Goal: Task Accomplishment & Management: Manage account settings

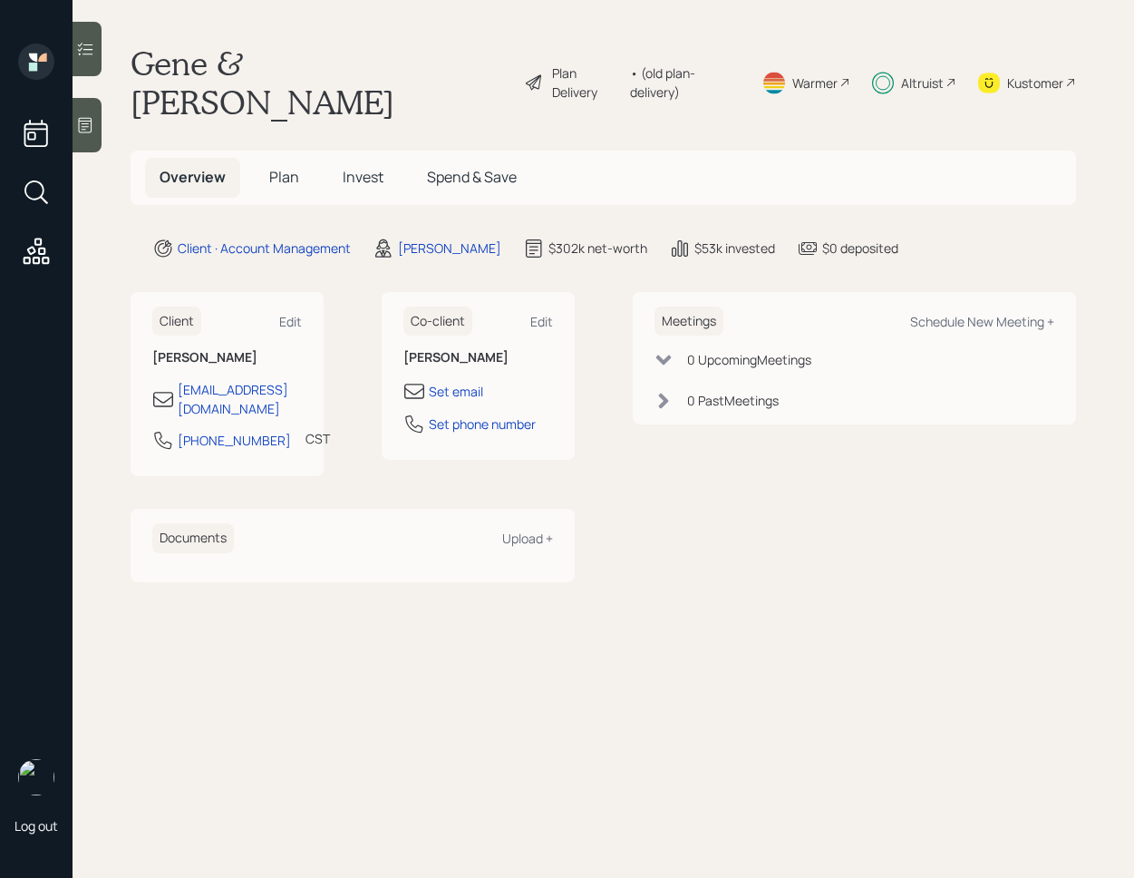
click at [378, 167] on span "Invest" at bounding box center [363, 177] width 41 height 20
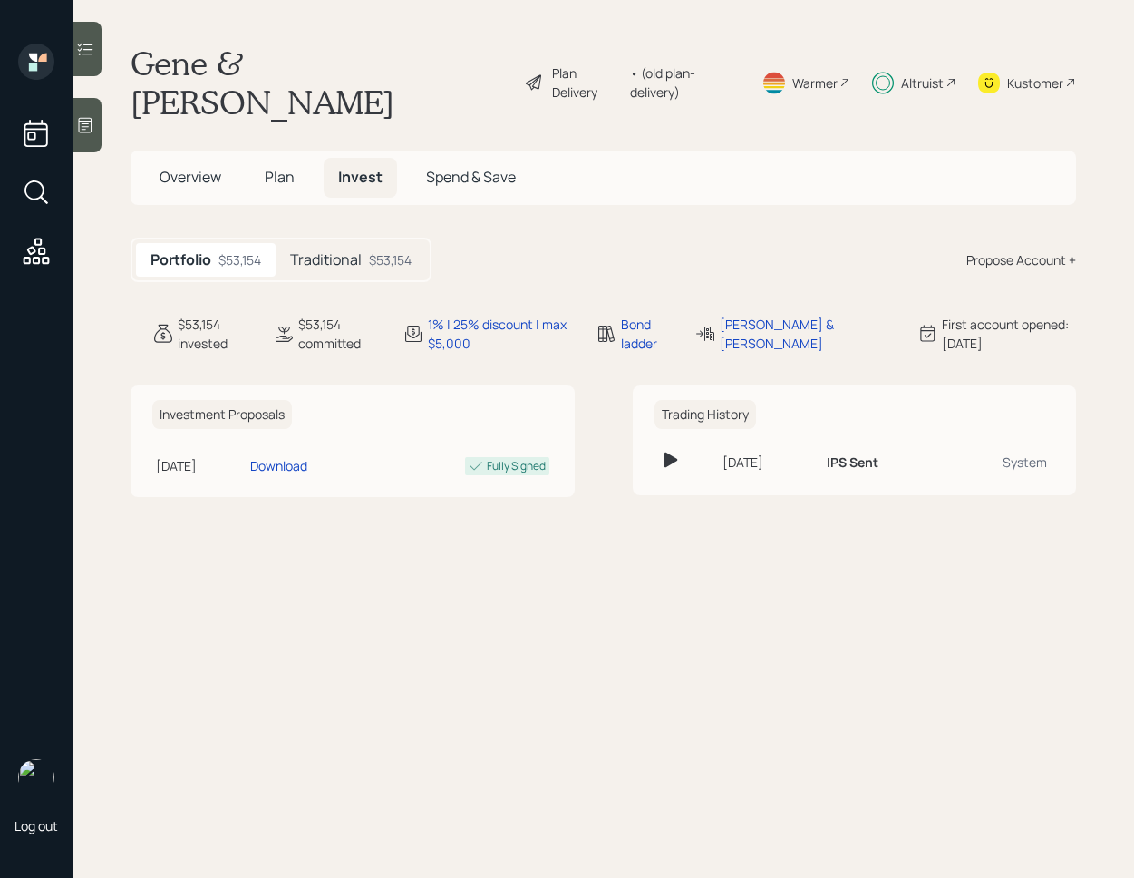
click at [84, 49] on icon at bounding box center [85, 49] width 15 height 13
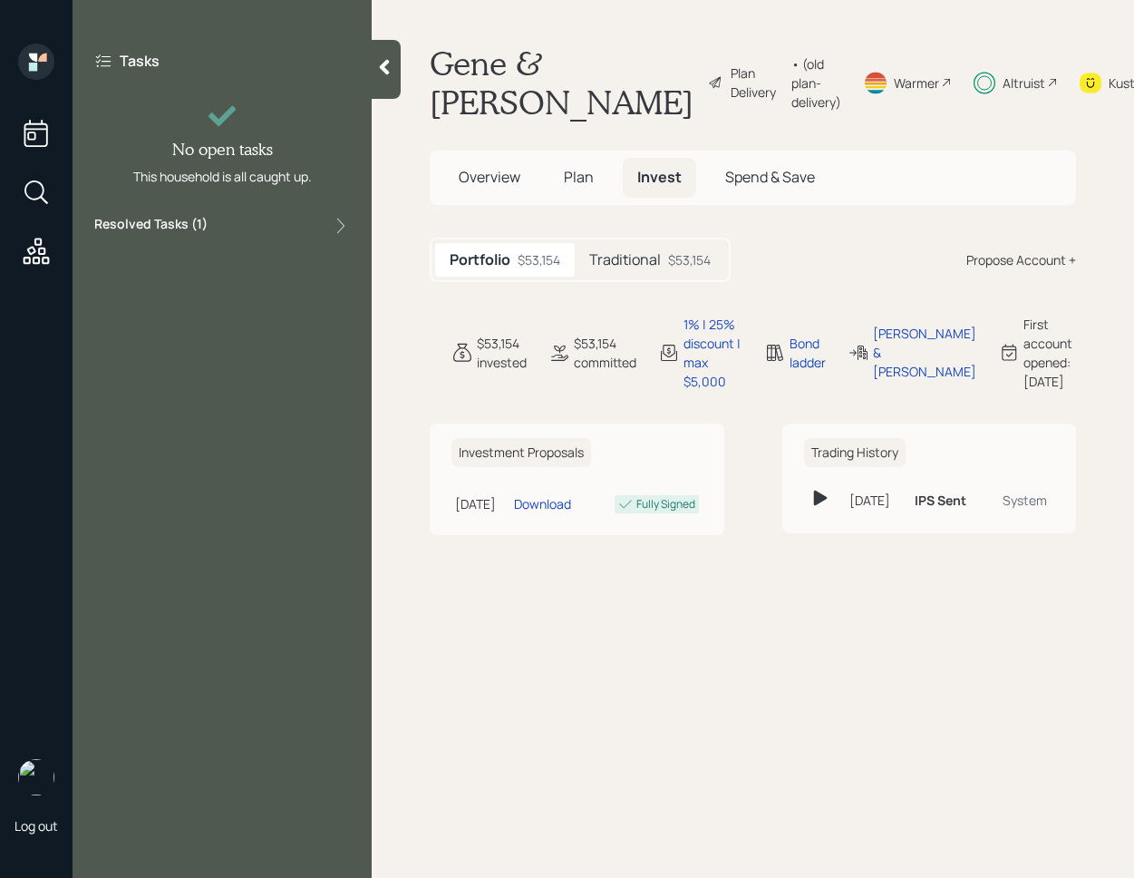
click at [247, 225] on div "Resolved Tasks ( 1 )" at bounding box center [222, 226] width 256 height 22
click at [224, 290] on div "Approve plan changes Completed 3 days ago" at bounding box center [222, 274] width 256 height 61
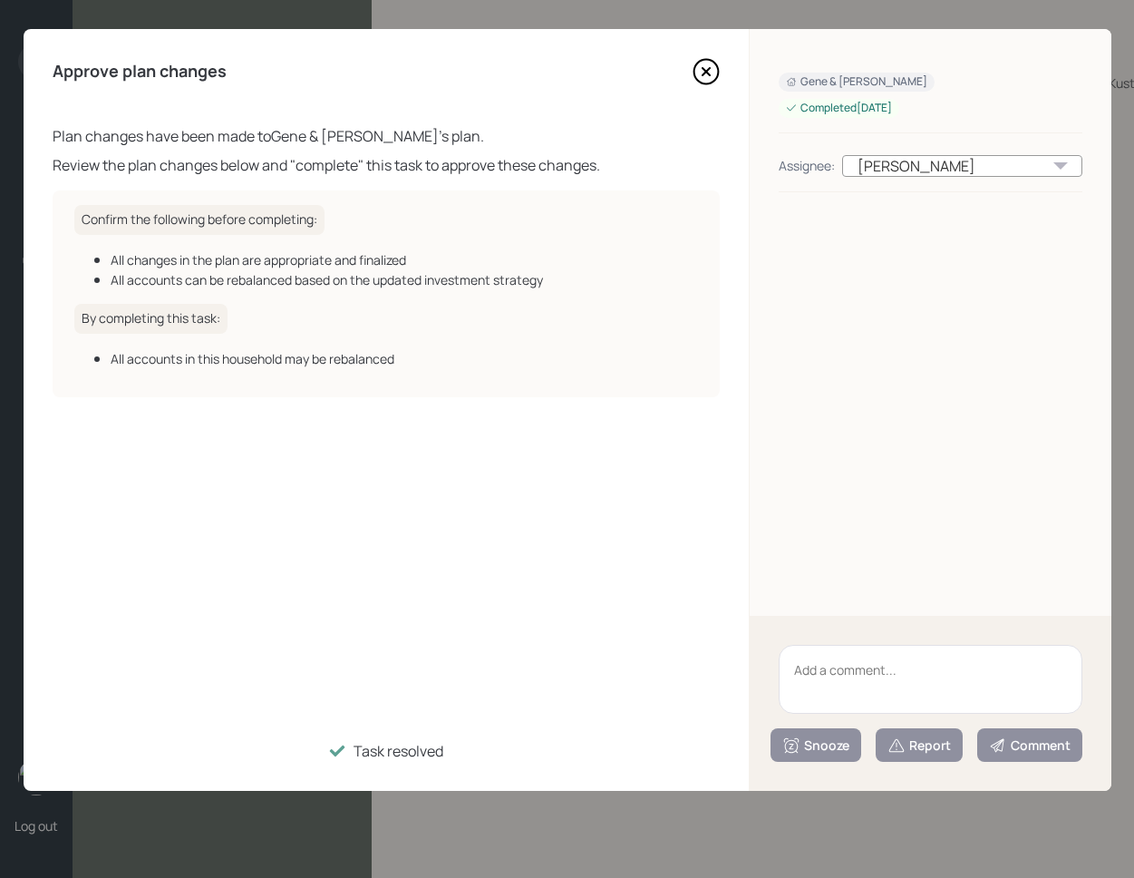
click at [709, 74] on icon at bounding box center [705, 71] width 7 height 7
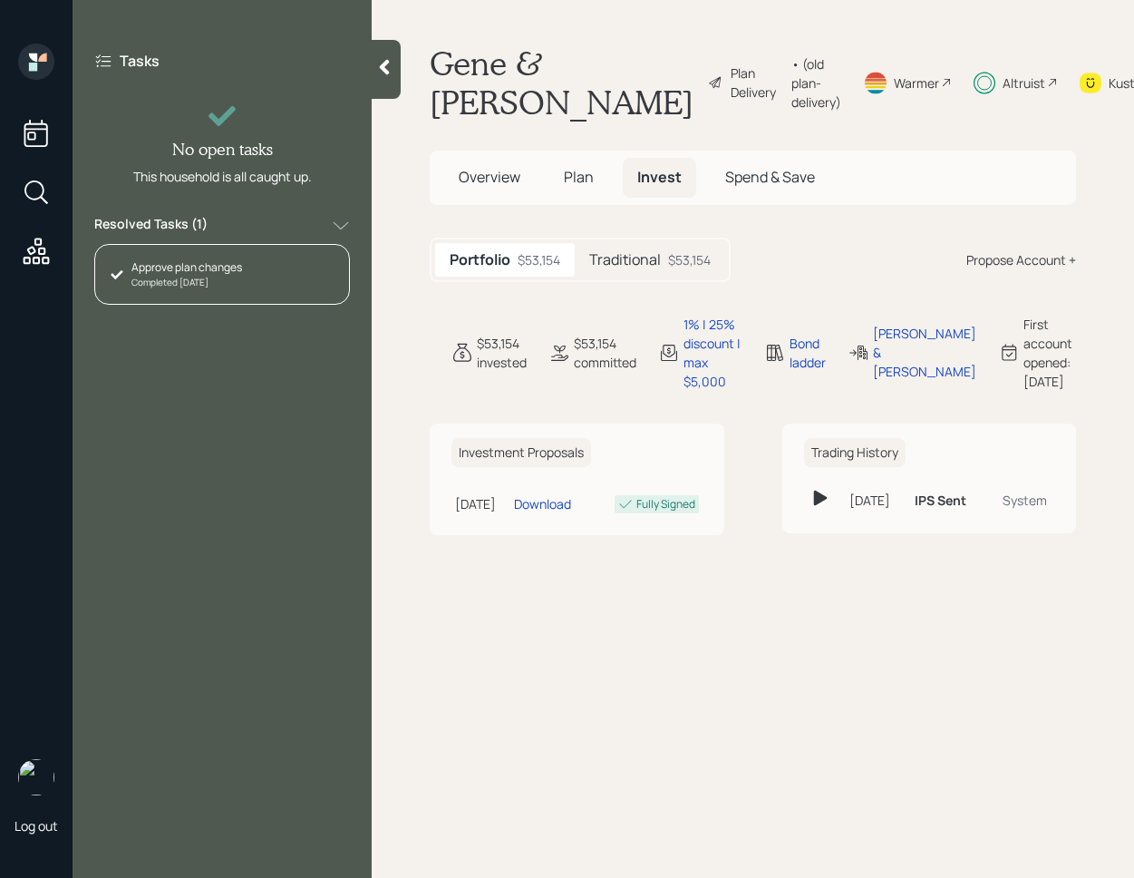
click at [578, 187] on span "Plan" at bounding box center [579, 177] width 30 height 20
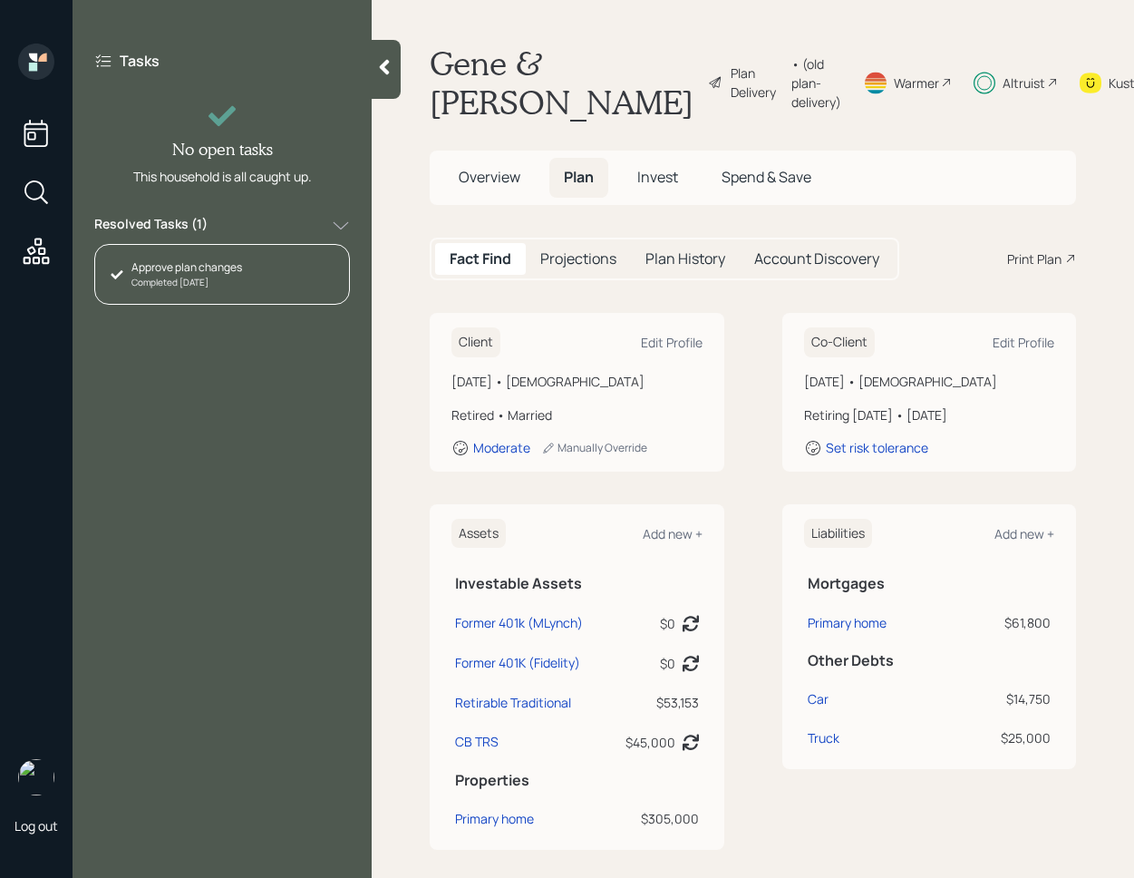
click at [667, 187] on span "Invest" at bounding box center [657, 177] width 41 height 20
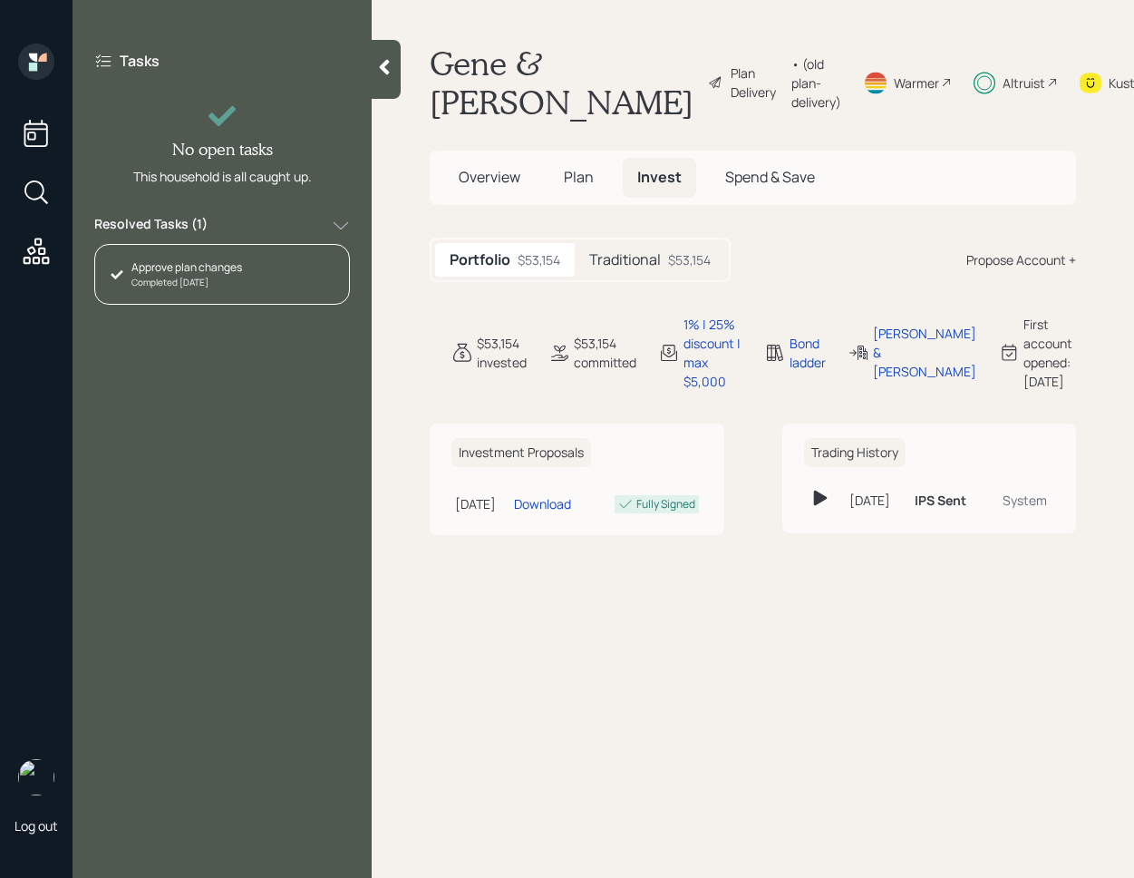
click at [629, 268] on h5 "Traditional" at bounding box center [625, 259] width 72 height 17
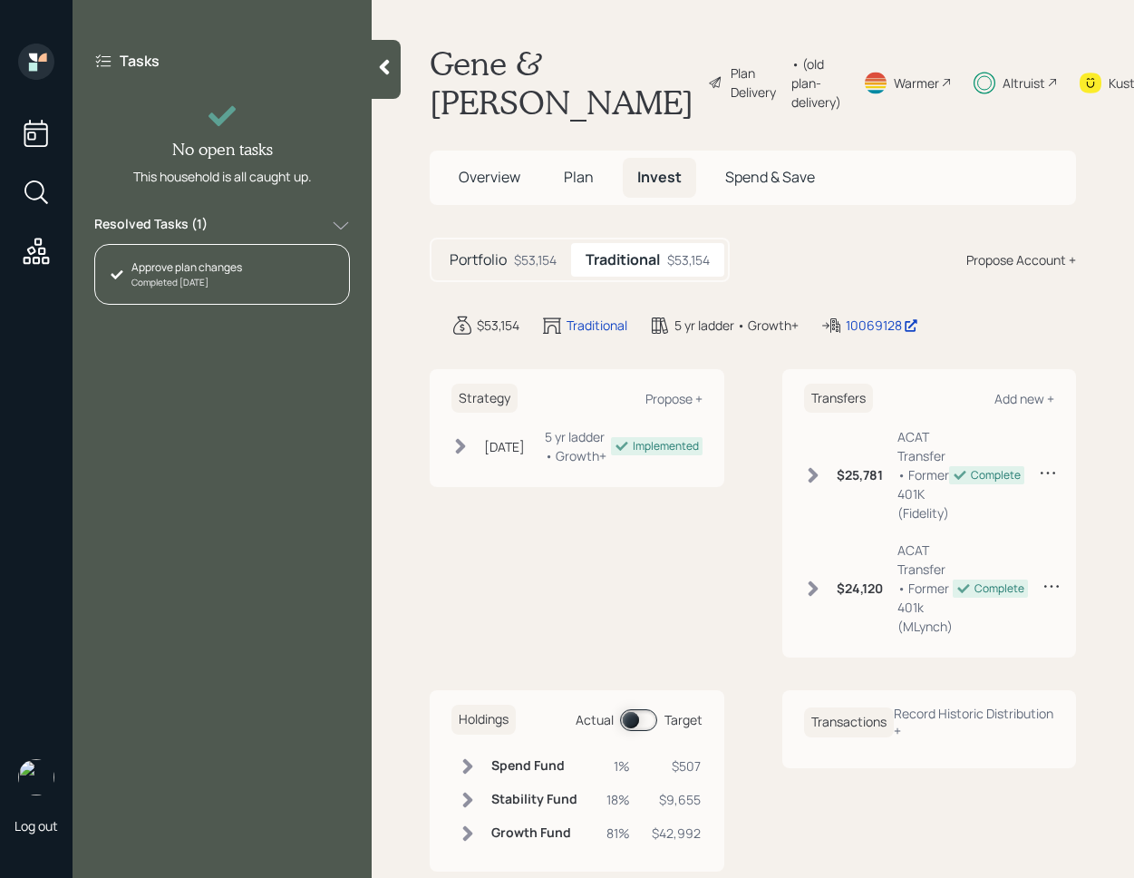
scroll to position [77, 0]
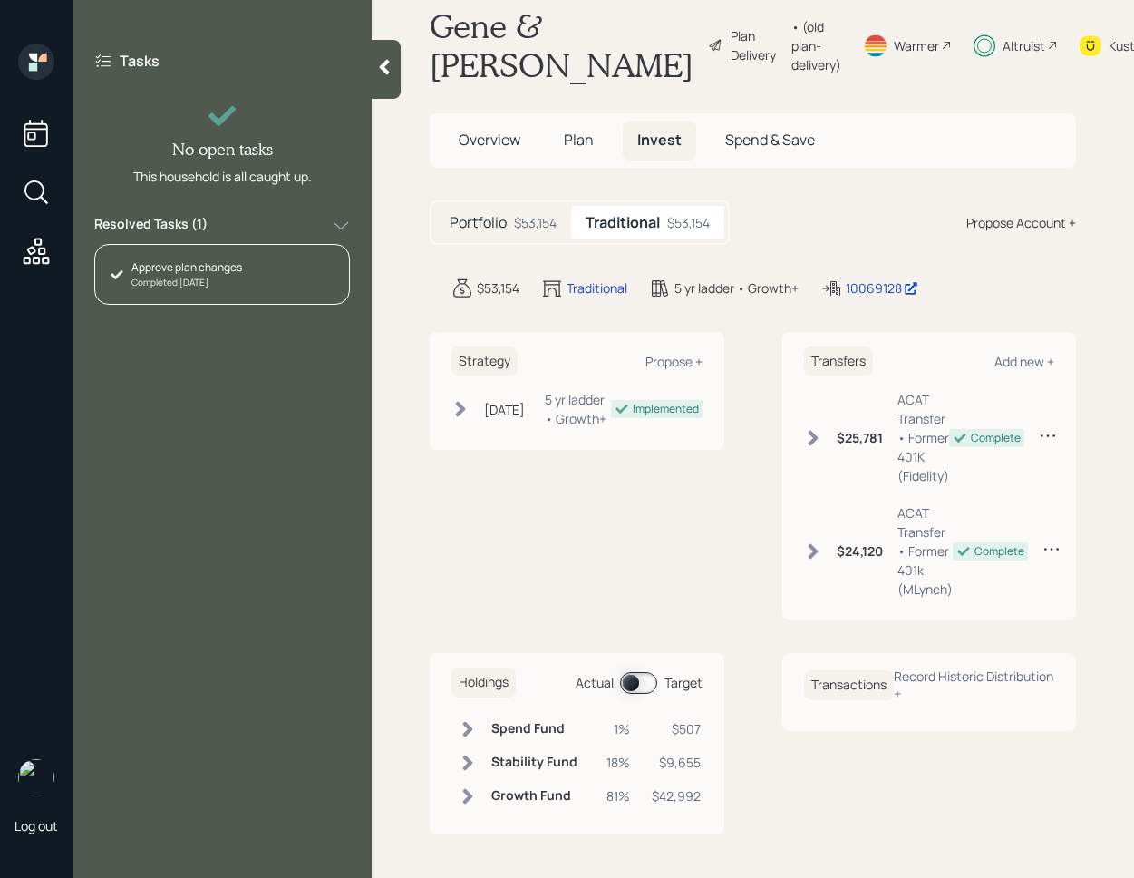
click at [632, 682] on span at bounding box center [638, 683] width 37 height 22
click at [639, 689] on span at bounding box center [638, 683] width 37 height 22
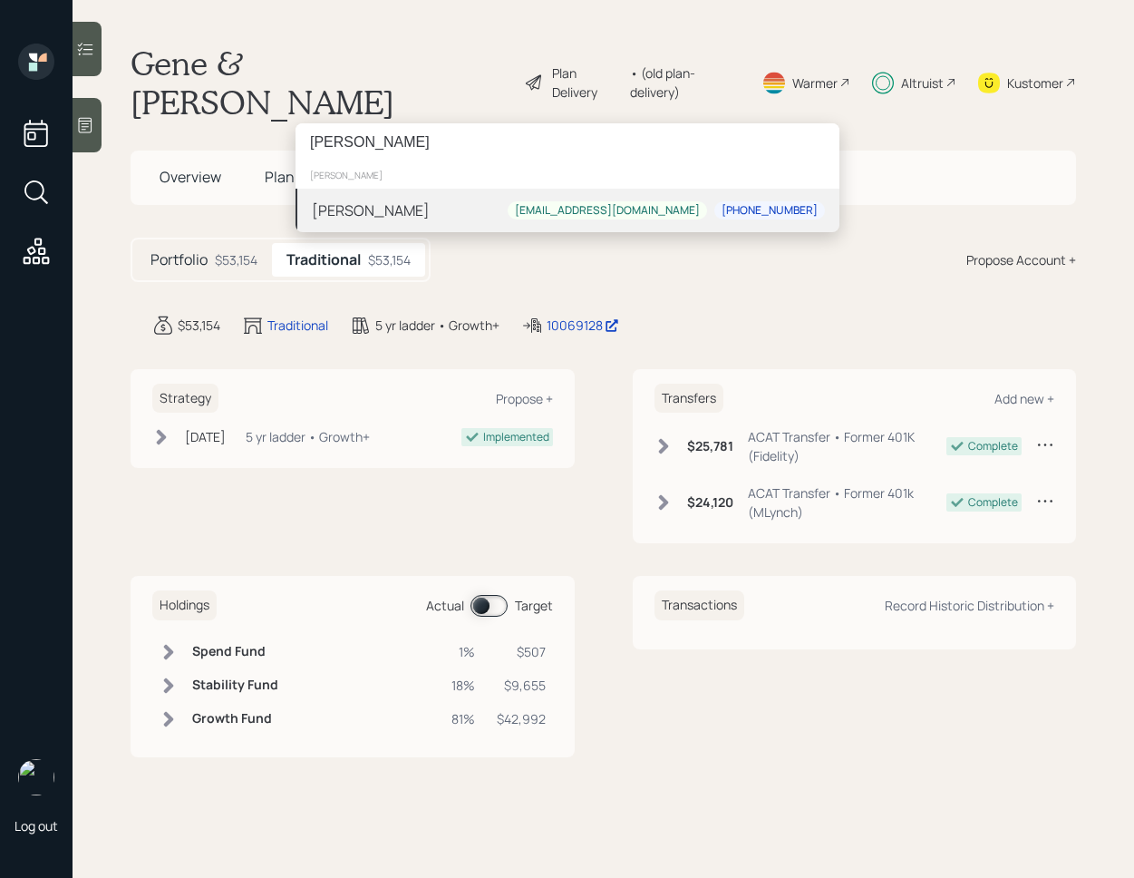
type input "[PERSON_NAME]"
click at [410, 208] on div "[PERSON_NAME] [EMAIL_ADDRESS][DOMAIN_NAME] [PHONE_NUMBER]" at bounding box center [568, 211] width 544 height 44
